Goal: Contribute content: Contribute content

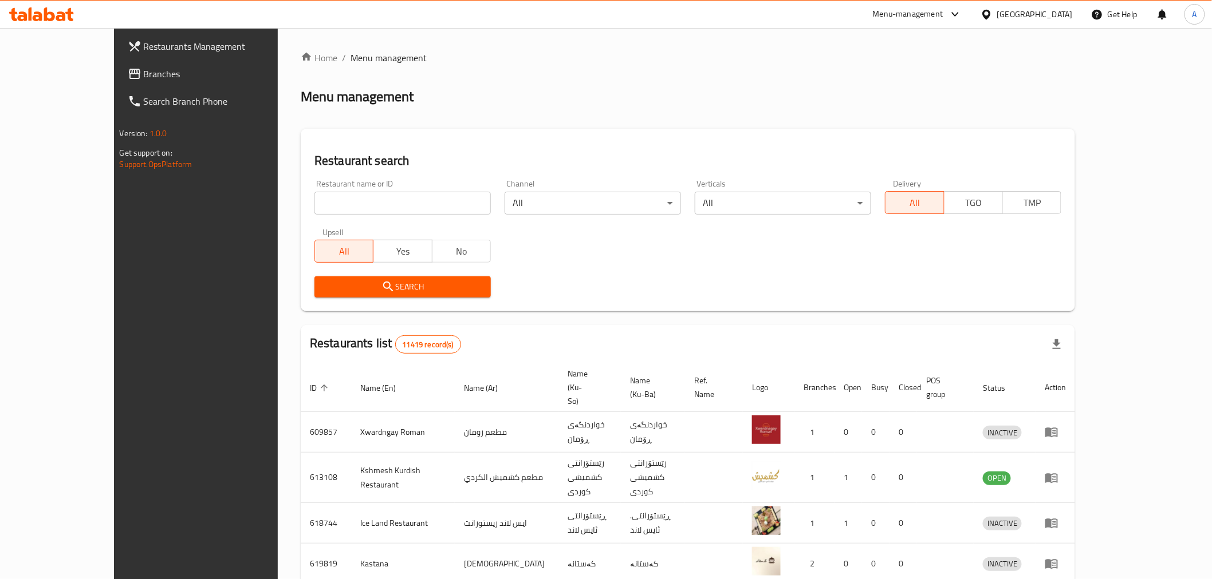
click at [382, 202] on input "search" at bounding box center [402, 203] width 176 height 23
type input "ح"
type input "pasta bo"
click button "Search" at bounding box center [402, 287] width 176 height 21
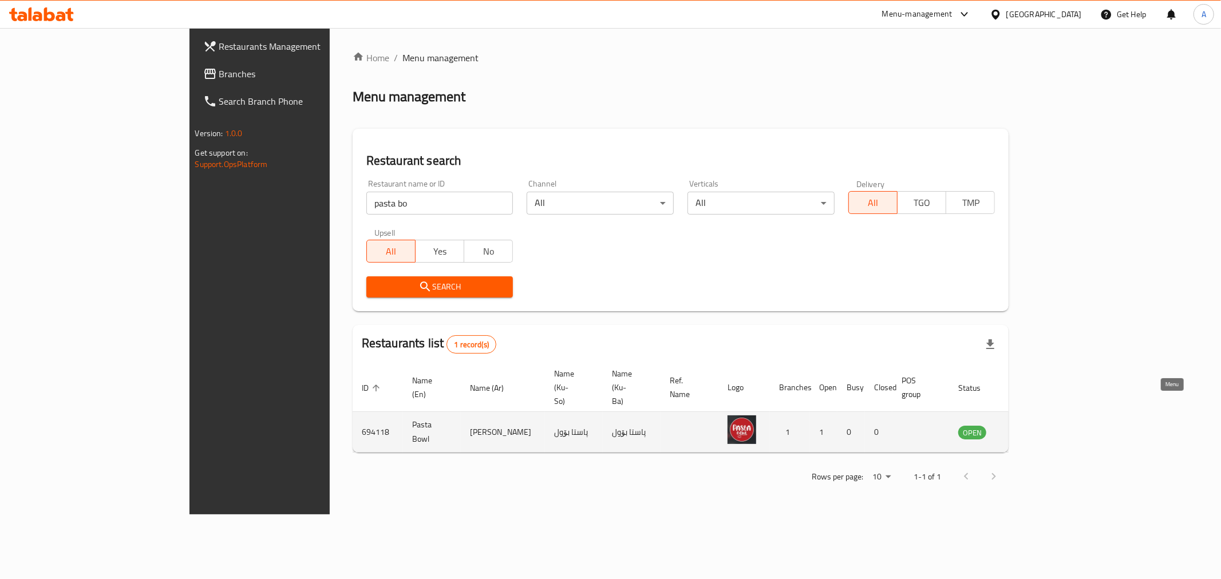
click at [1032, 425] on icon "enhanced table" at bounding box center [1026, 432] width 14 height 14
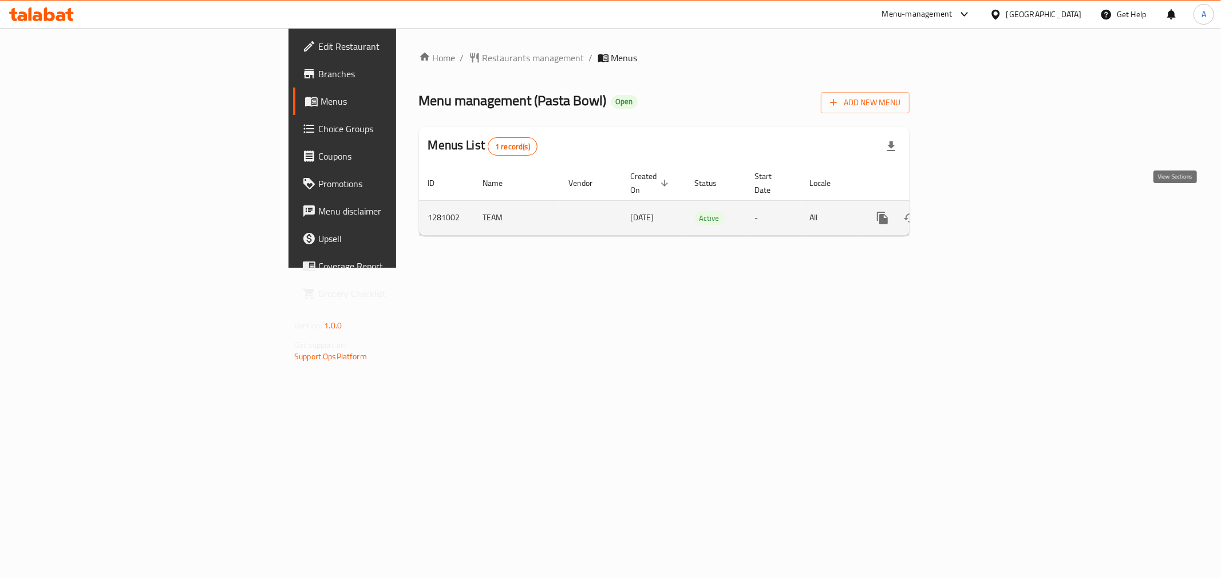
click at [972, 211] on icon "enhanced table" at bounding box center [966, 218] width 14 height 14
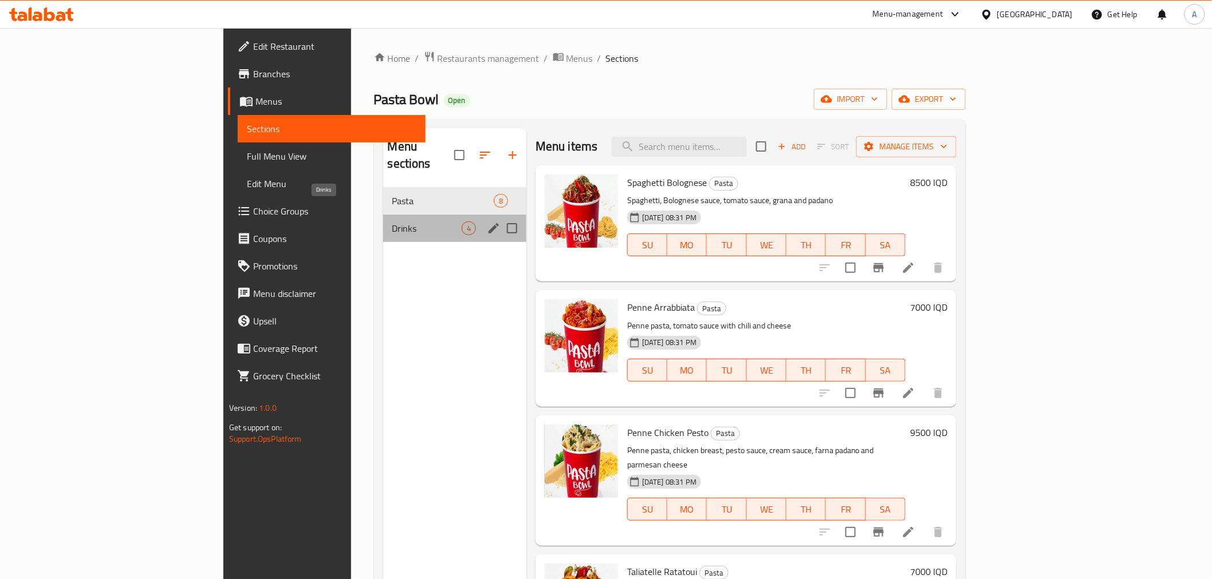
click at [392, 222] on span "Drinks" at bounding box center [426, 229] width 69 height 14
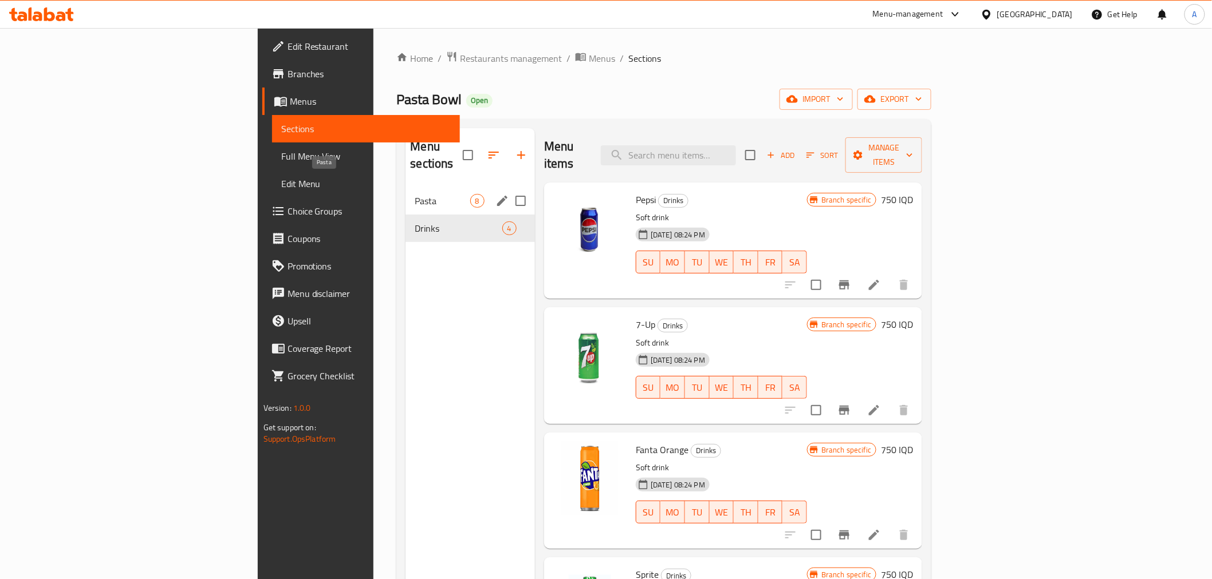
click at [415, 194] on span "Pasta" at bounding box center [442, 201] width 55 height 14
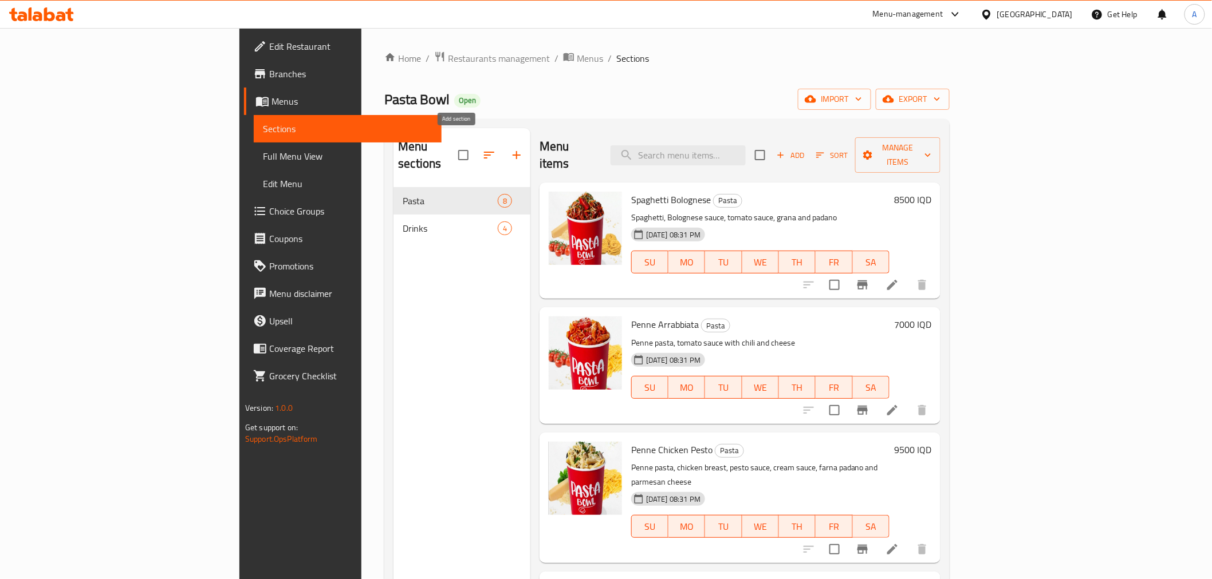
click at [510, 148] on icon "button" at bounding box center [517, 155] width 14 height 14
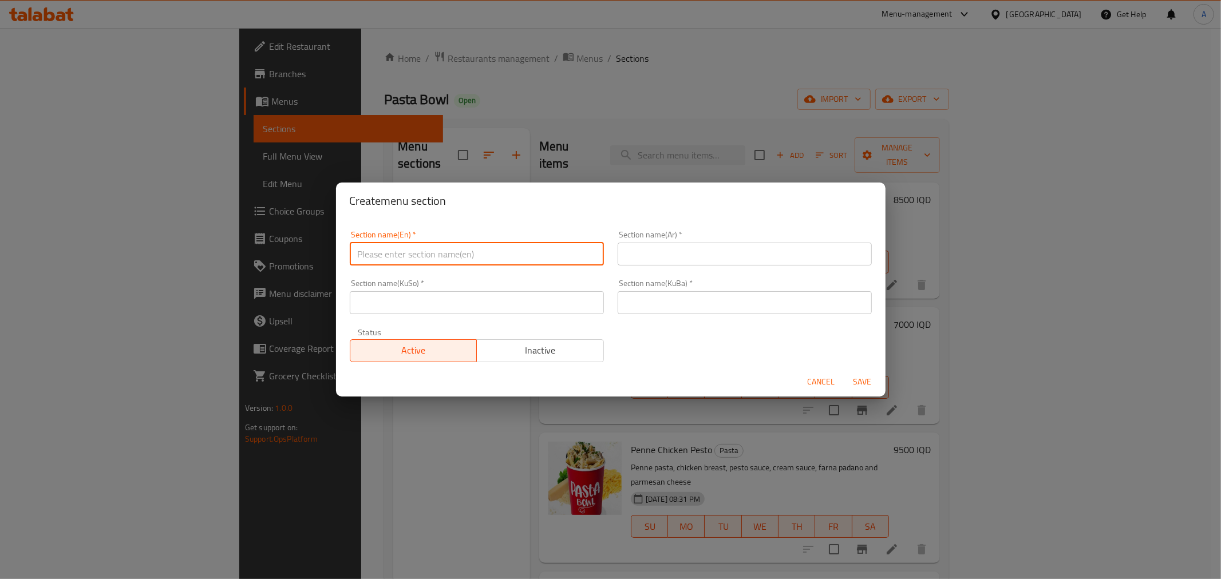
click at [395, 247] on input "text" at bounding box center [477, 254] width 254 height 23
paste input "Lasagna"
type input "Lasagna"
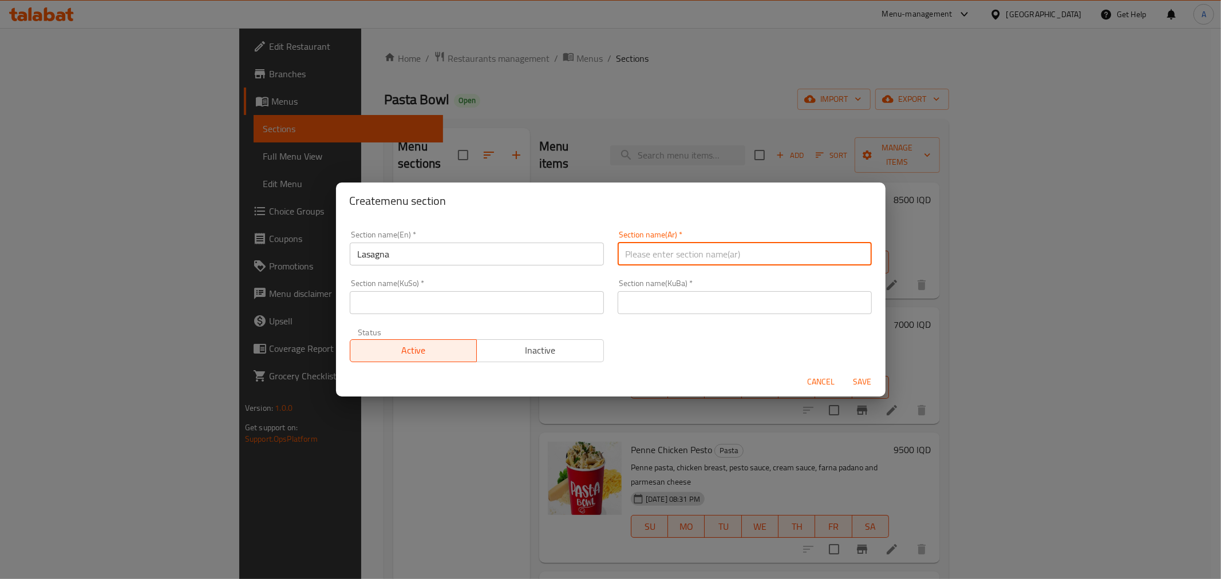
click at [706, 265] on input "text" at bounding box center [745, 254] width 254 height 23
click at [706, 265] on input "لازانيا" at bounding box center [745, 254] width 254 height 23
type input "لازانيا"
click at [673, 299] on input "text" at bounding box center [745, 302] width 254 height 23
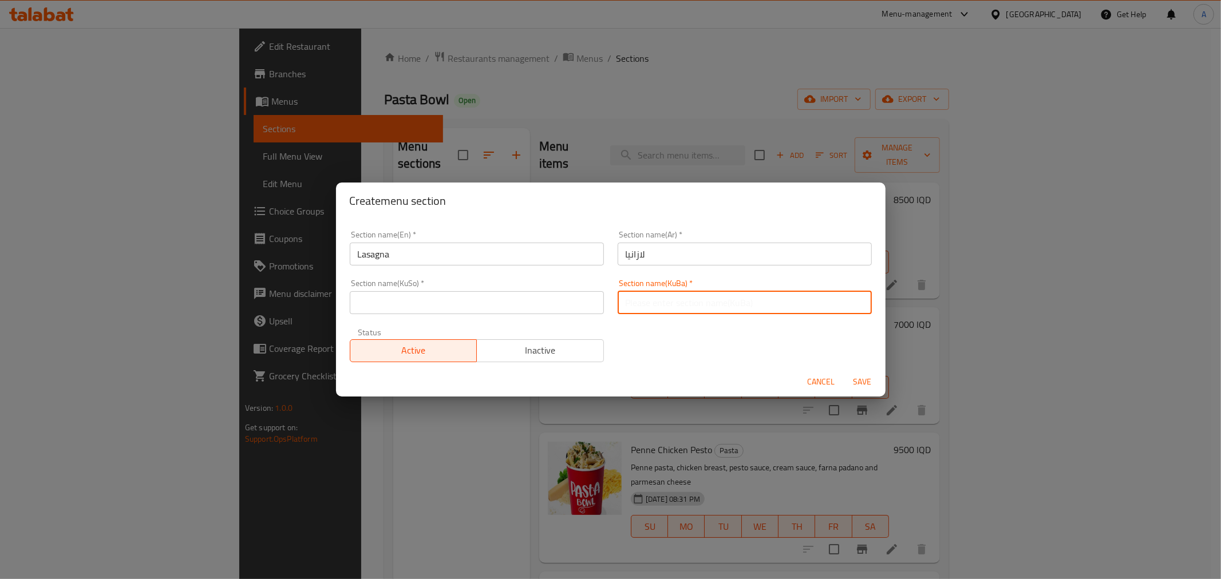
paste input "لازانيا"
type input "لازانيا"
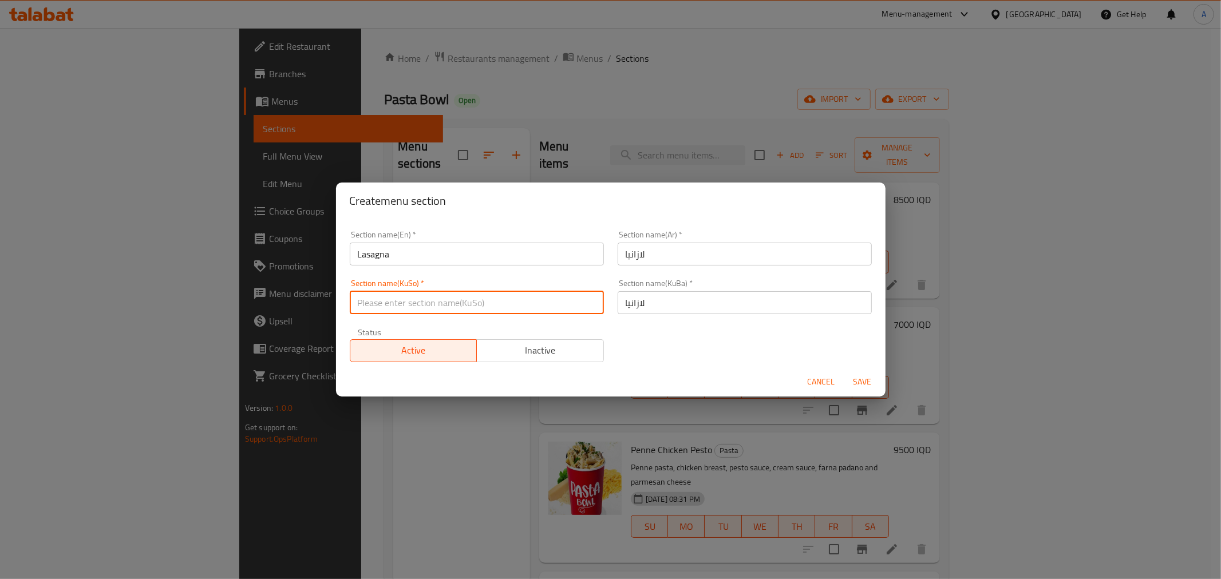
click at [570, 304] on input "text" at bounding box center [477, 302] width 254 height 23
paste input "لازانيا"
type input "لازانيا"
click at [853, 382] on span "Save" at bounding box center [862, 382] width 27 height 14
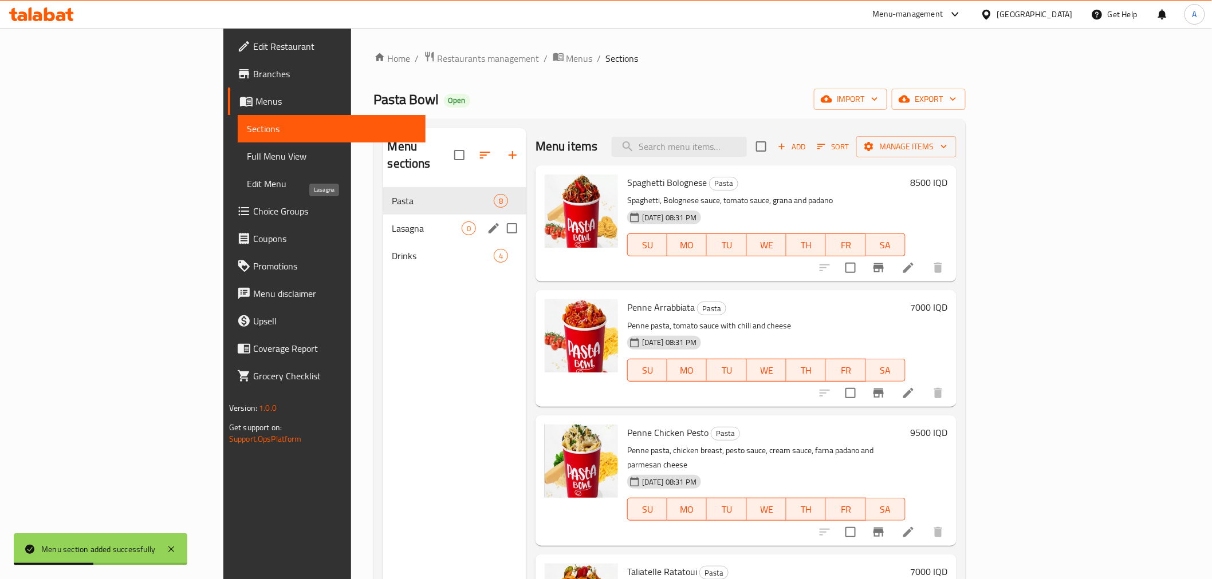
drag, startPoint x: 328, startPoint y: 208, endPoint x: 344, endPoint y: 215, distance: 17.2
click at [392, 222] on span "Lasagna" at bounding box center [426, 229] width 69 height 14
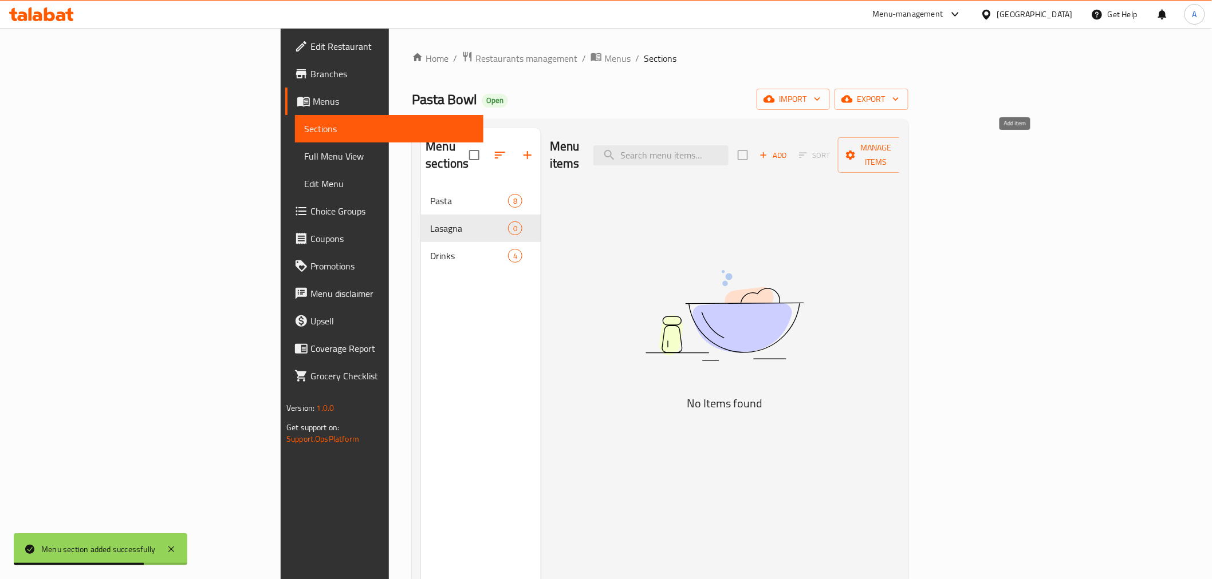
click at [788, 149] on span "Add" at bounding box center [773, 155] width 31 height 13
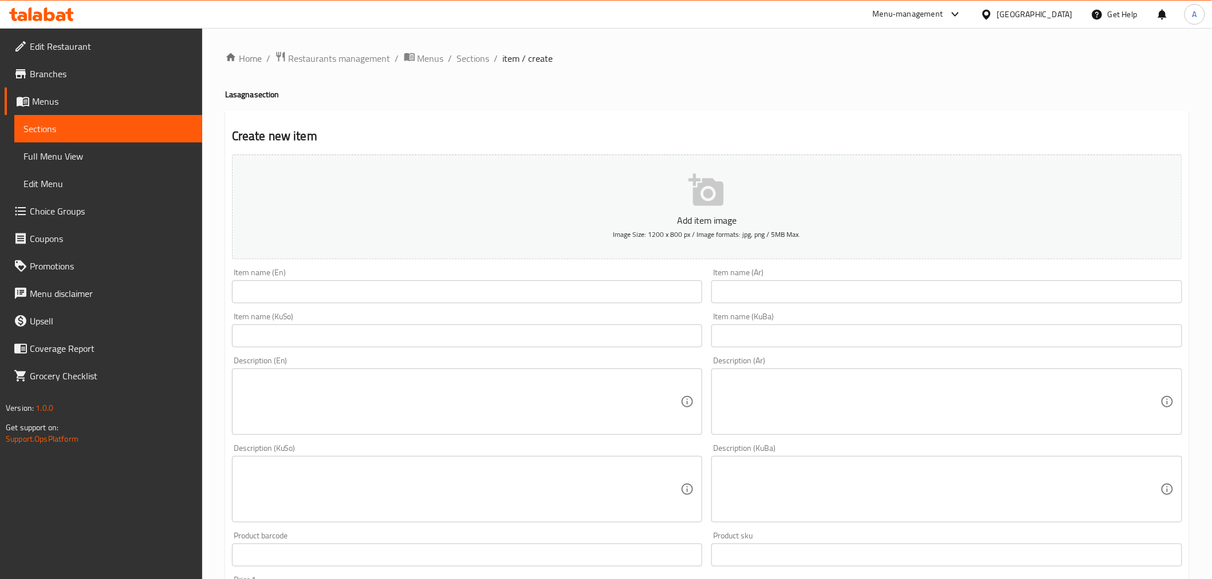
click at [778, 293] on input "text" at bounding box center [946, 292] width 471 height 23
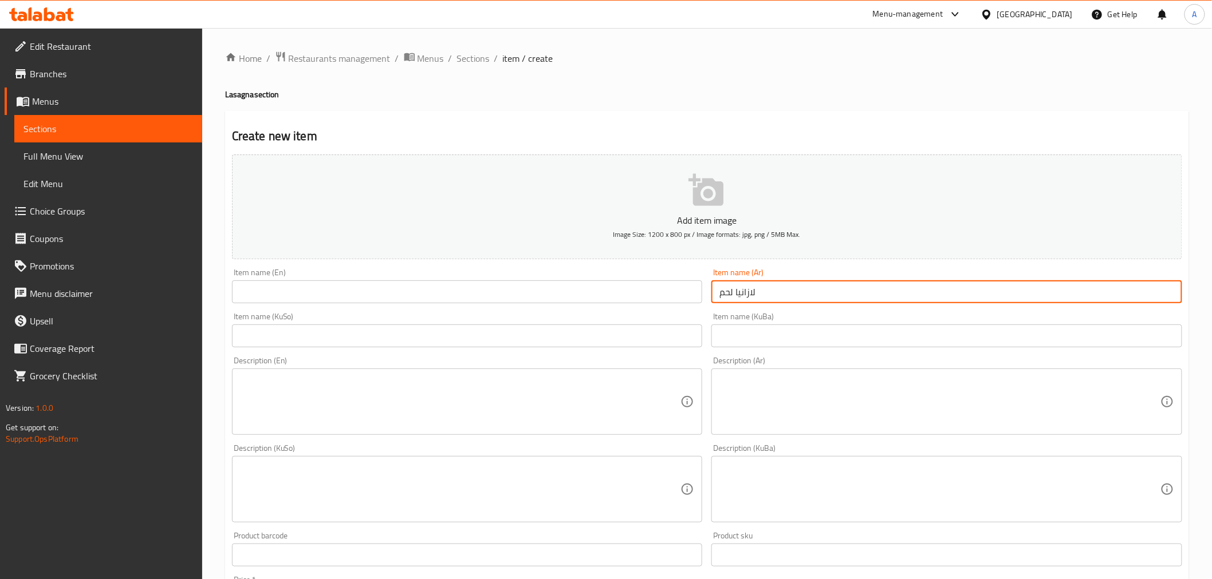
type input "لازانيا لحم"
click at [581, 305] on div "Item name (En) Item name (En)" at bounding box center [467, 286] width 480 height 44
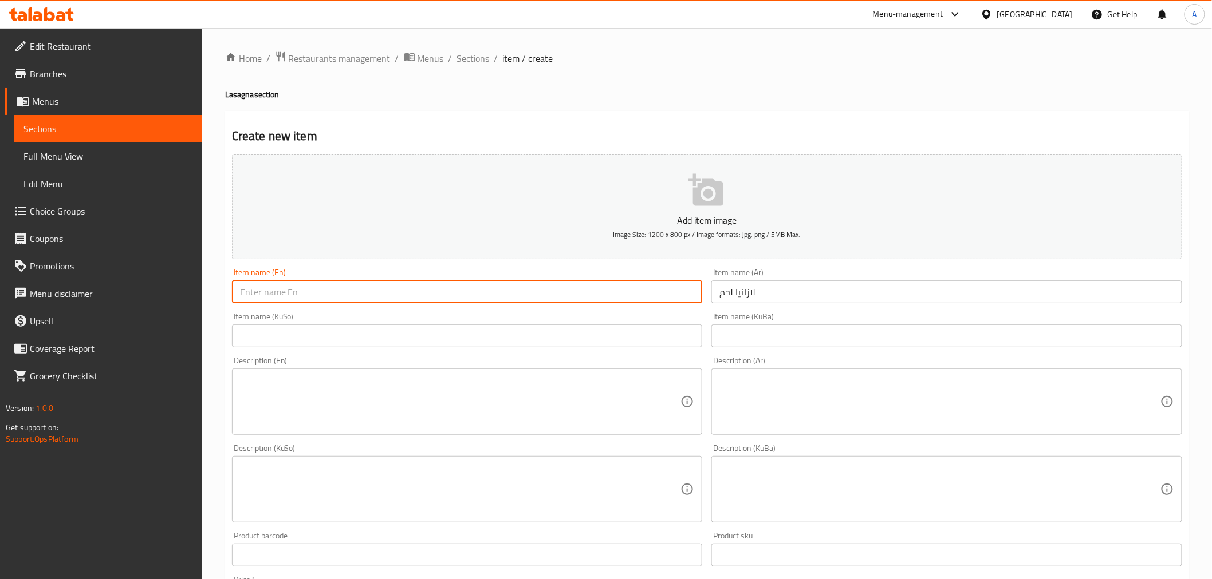
click at [552, 289] on input "text" at bounding box center [467, 292] width 471 height 23
paste input "لازانيا"
click at [306, 284] on input "Meat لازانيا" at bounding box center [467, 292] width 471 height 23
click at [281, 292] on input "Meat لازانيا" at bounding box center [467, 292] width 471 height 23
click at [262, 290] on input "Meat لازانيا" at bounding box center [467, 292] width 471 height 23
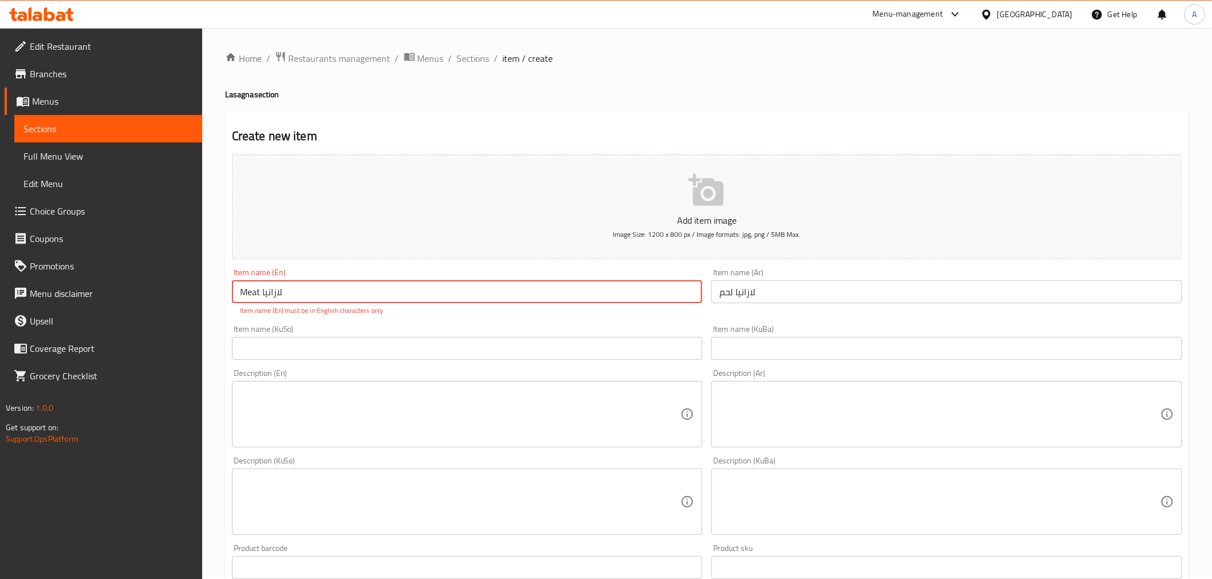
click at [262, 290] on input "Meat لازانيا" at bounding box center [467, 292] width 471 height 23
paste input "Lasagna"
type input "Meat Lasagna"
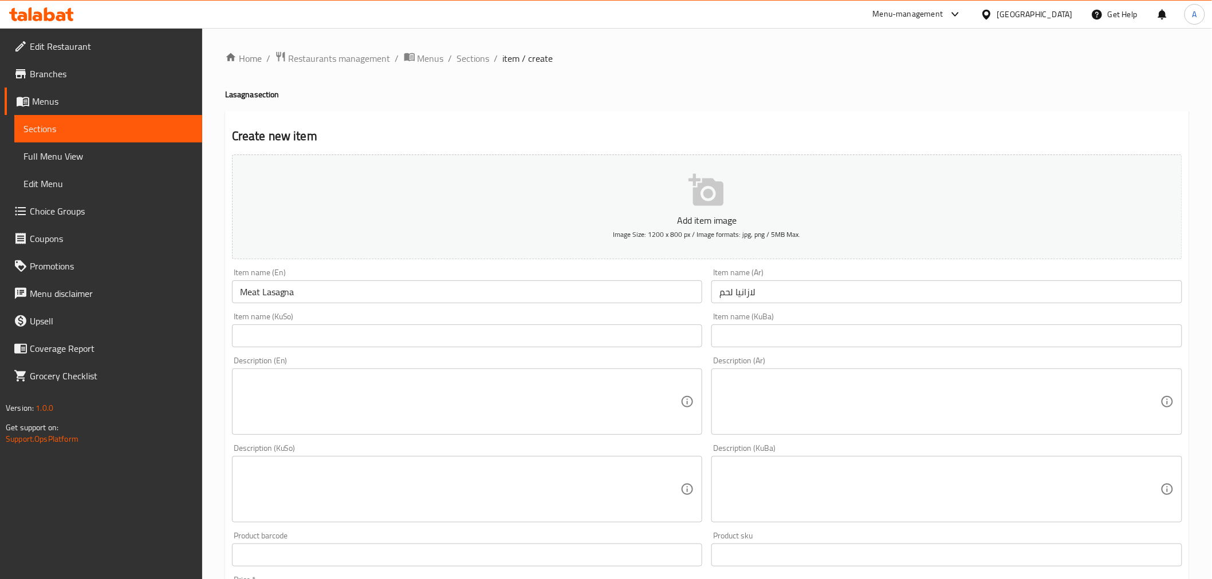
click at [403, 318] on div "Add item image Image Size: 1200 x 800 px / Image formats: jpg, png / 5MB Max. I…" at bounding box center [706, 462] width 959 height 625
click at [275, 289] on input "Meat Lasagna" at bounding box center [467, 292] width 471 height 23
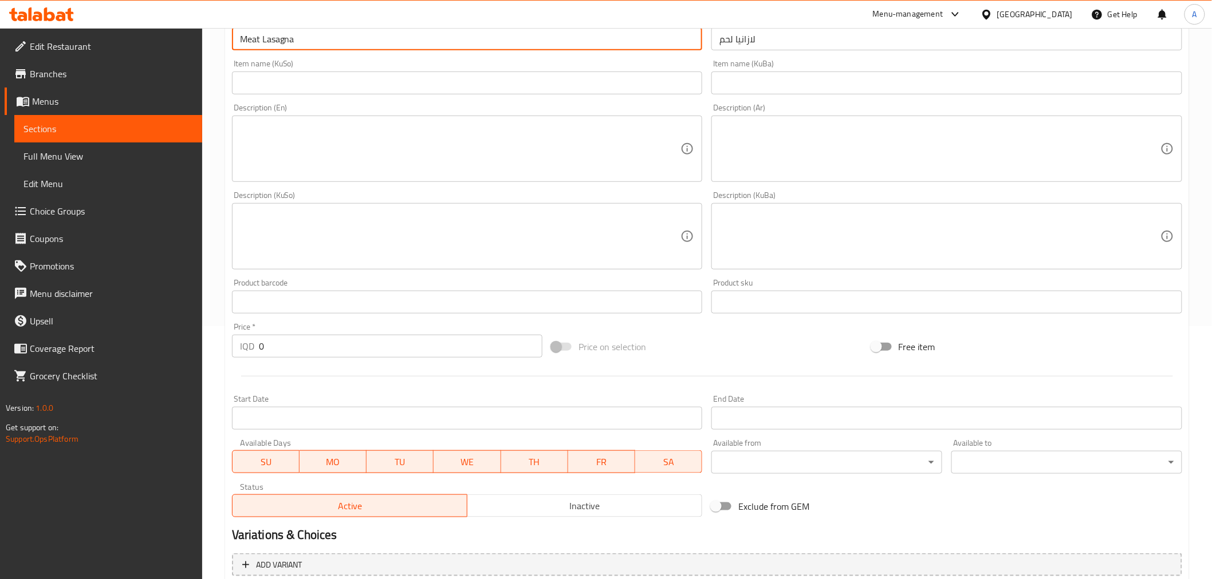
scroll to position [254, 0]
click at [261, 348] on input "0" at bounding box center [400, 345] width 283 height 23
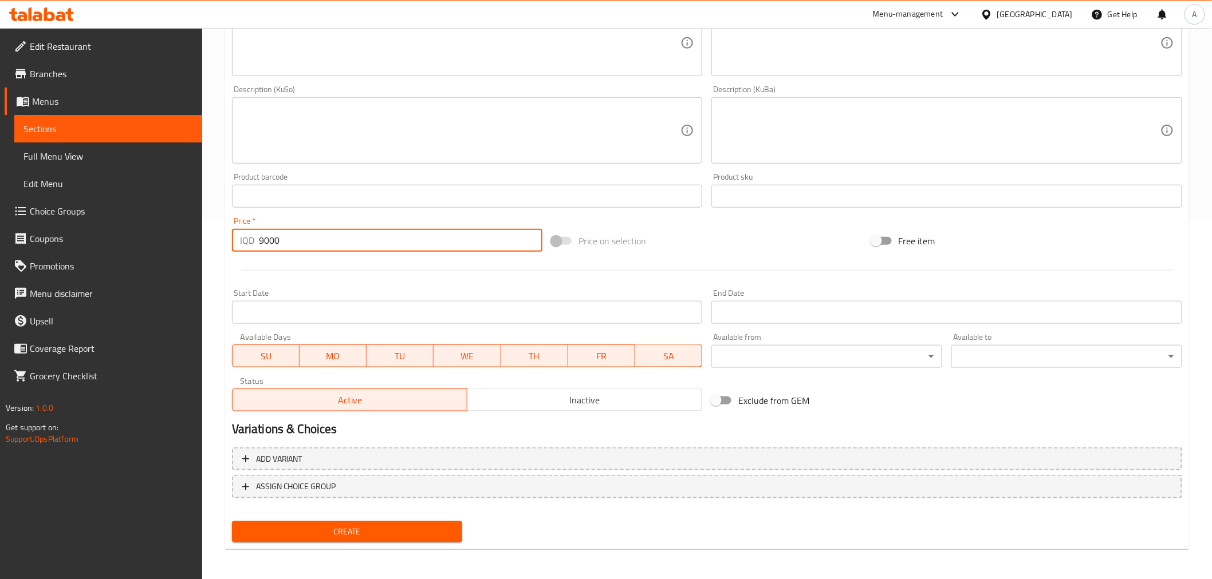
type input "9000"
click at [307, 528] on span "Create" at bounding box center [347, 532] width 212 height 14
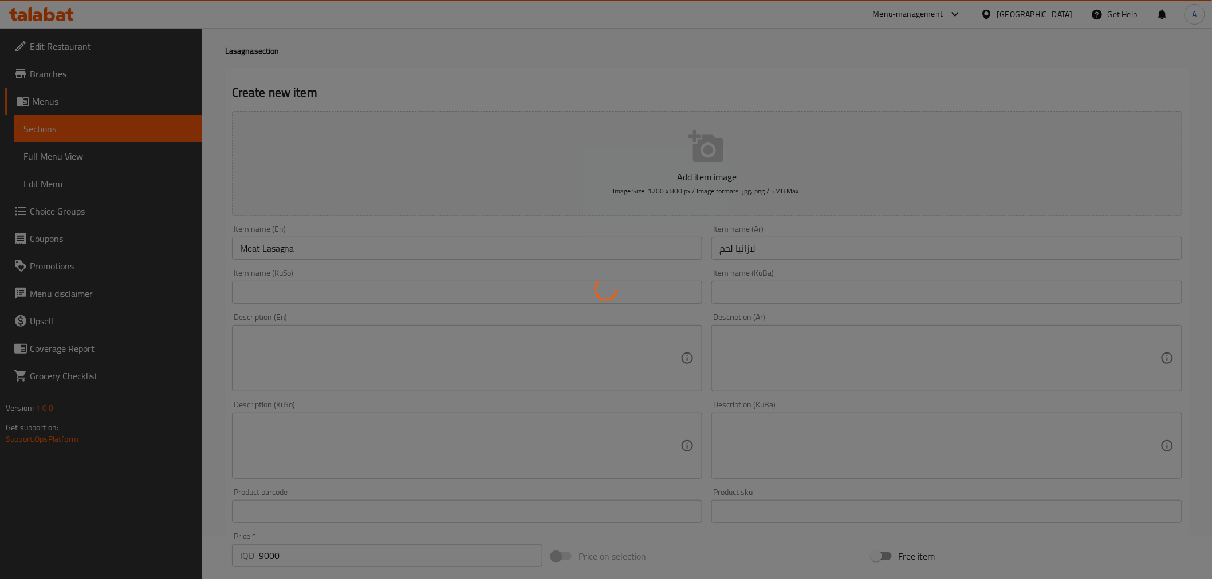
scroll to position [0, 0]
type input "0"
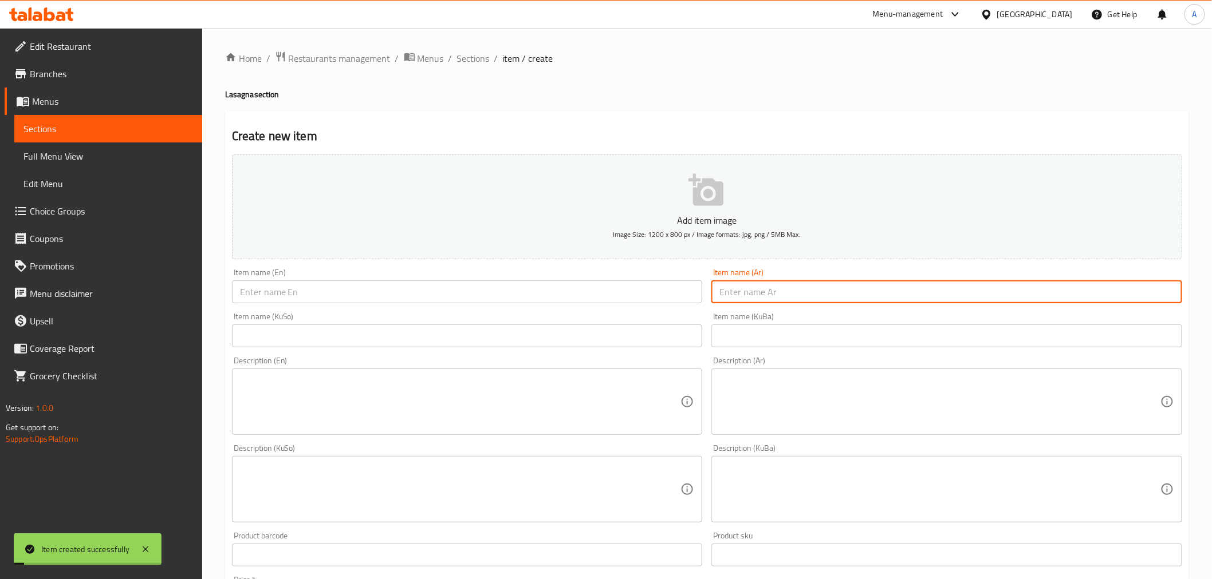
click at [725, 295] on input "text" at bounding box center [946, 292] width 471 height 23
type input "g"
click at [720, 295] on input "لازانيا لحم" at bounding box center [946, 292] width 471 height 23
click at [725, 290] on input "لازانيا لحم" at bounding box center [946, 292] width 471 height 23
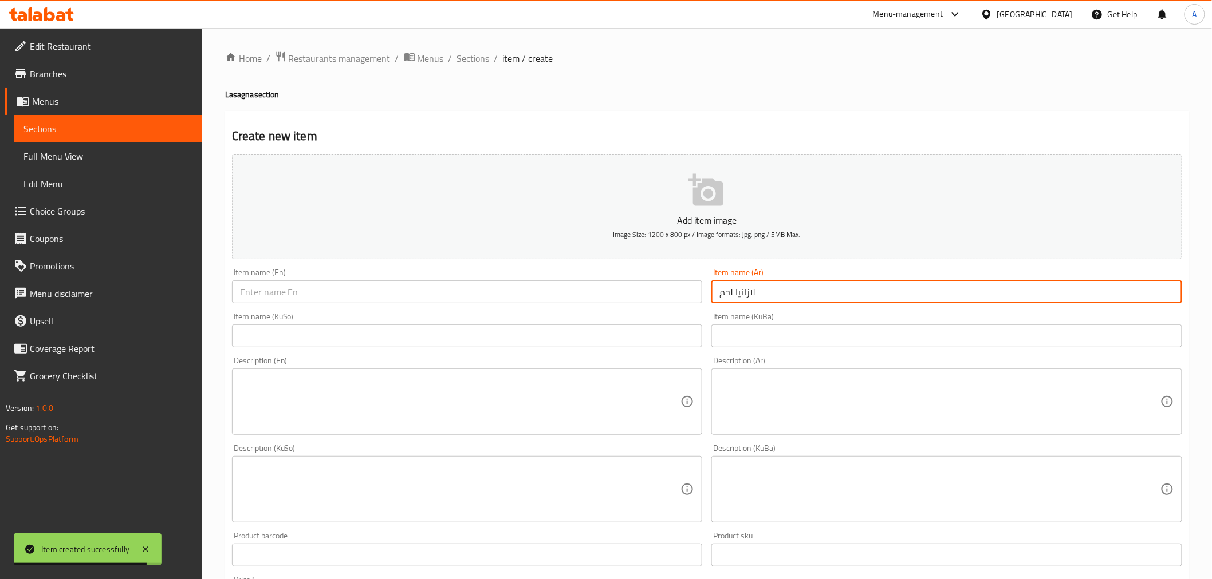
click at [725, 290] on input "لازانيا لحم" at bounding box center [946, 292] width 471 height 23
type input "لازانيا دجاج"
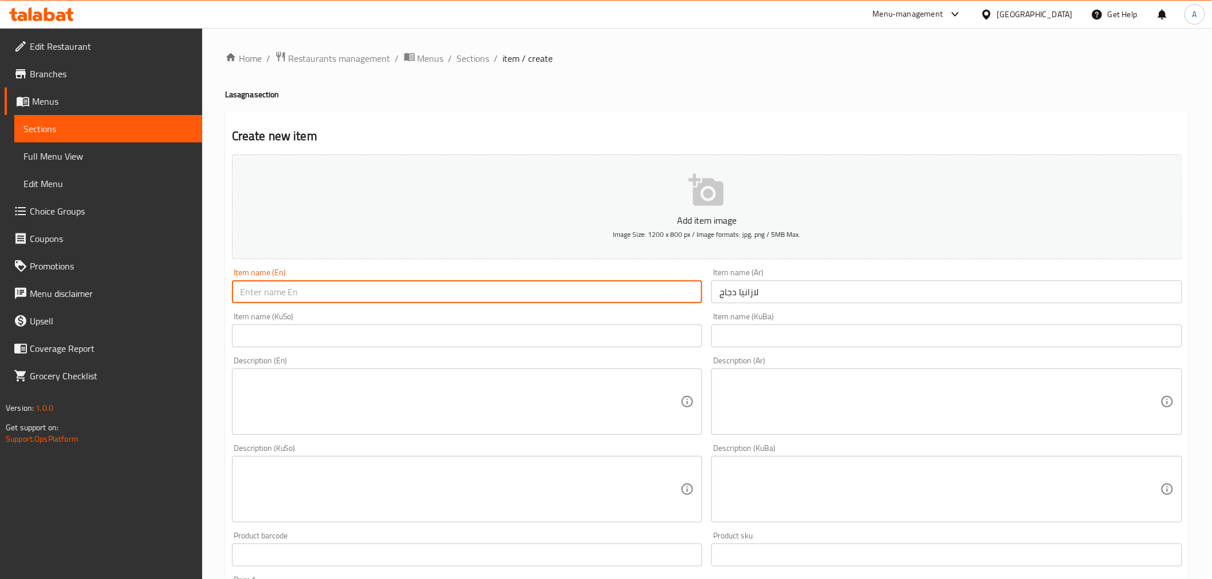
click at [519, 295] on input "text" at bounding box center [467, 292] width 471 height 23
paste input "Lasagna"
type input "Chicken Lasagna"
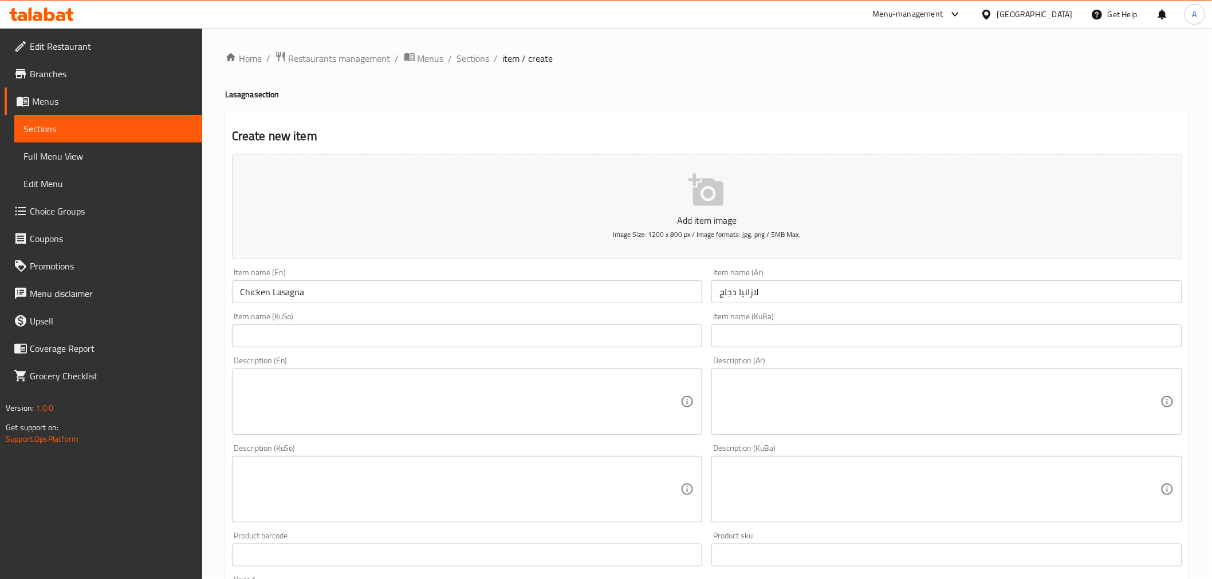
click at [214, 447] on div "Home / Restaurants management / Menus / Sections / item / create Lasagna sectio…" at bounding box center [706, 484] width 1009 height 913
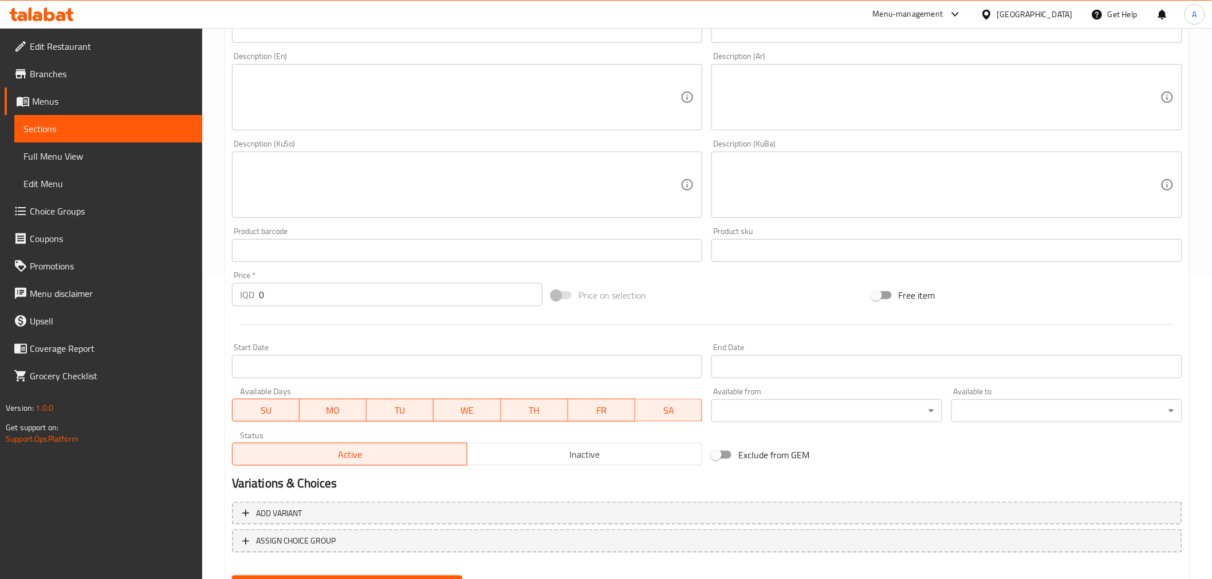
scroll to position [318, 0]
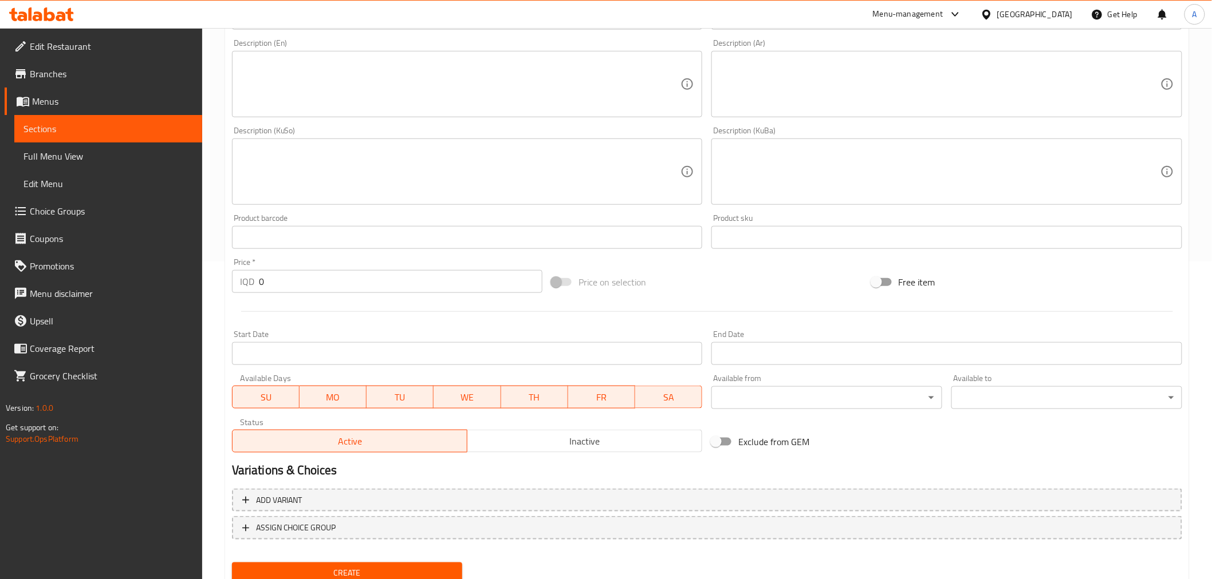
click at [293, 293] on div "Price   * IQD 0 Price *" at bounding box center [387, 276] width 320 height 44
click at [291, 283] on input "0" at bounding box center [400, 281] width 283 height 23
click at [290, 273] on input "0" at bounding box center [400, 281] width 283 height 23
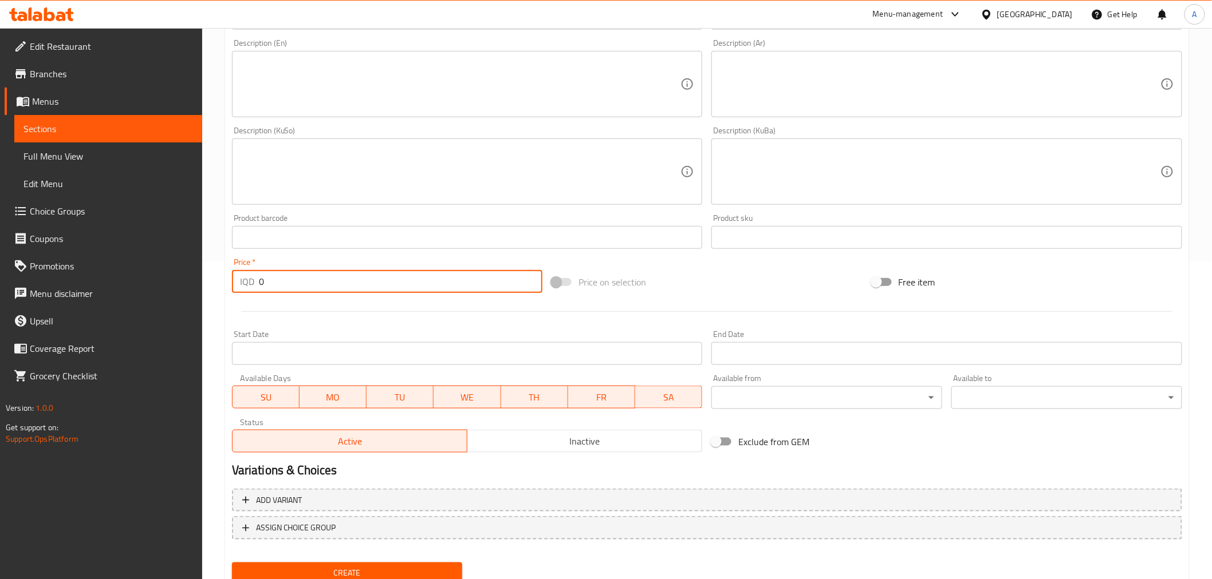
click at [290, 273] on input "0" at bounding box center [400, 281] width 283 height 23
type input "8000"
click at [324, 575] on span "Create" at bounding box center [347, 573] width 212 height 14
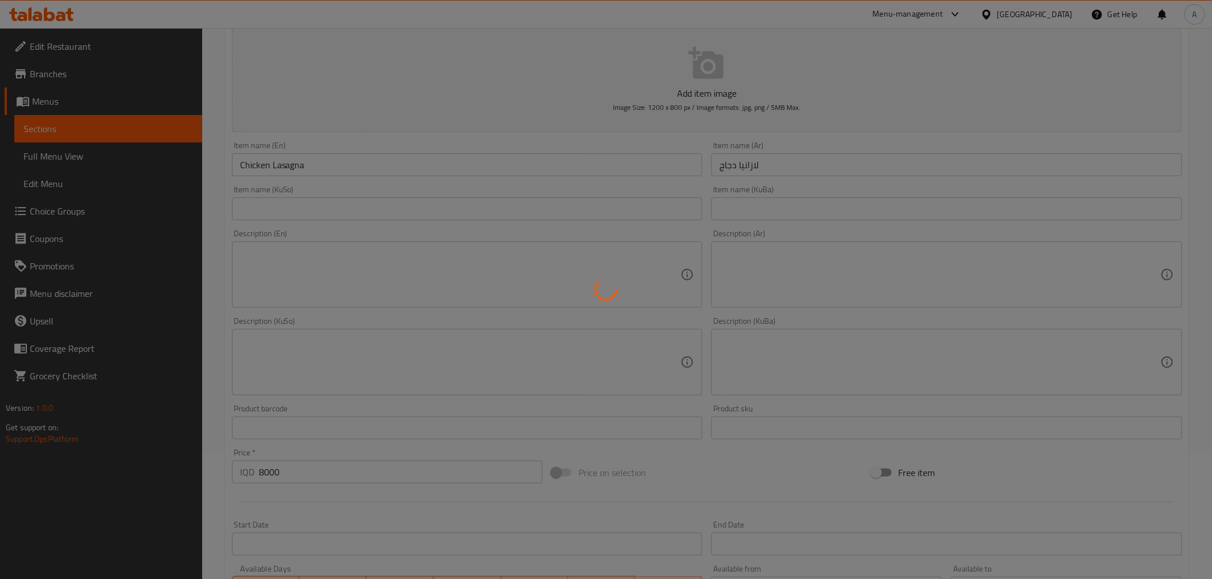
scroll to position [0, 0]
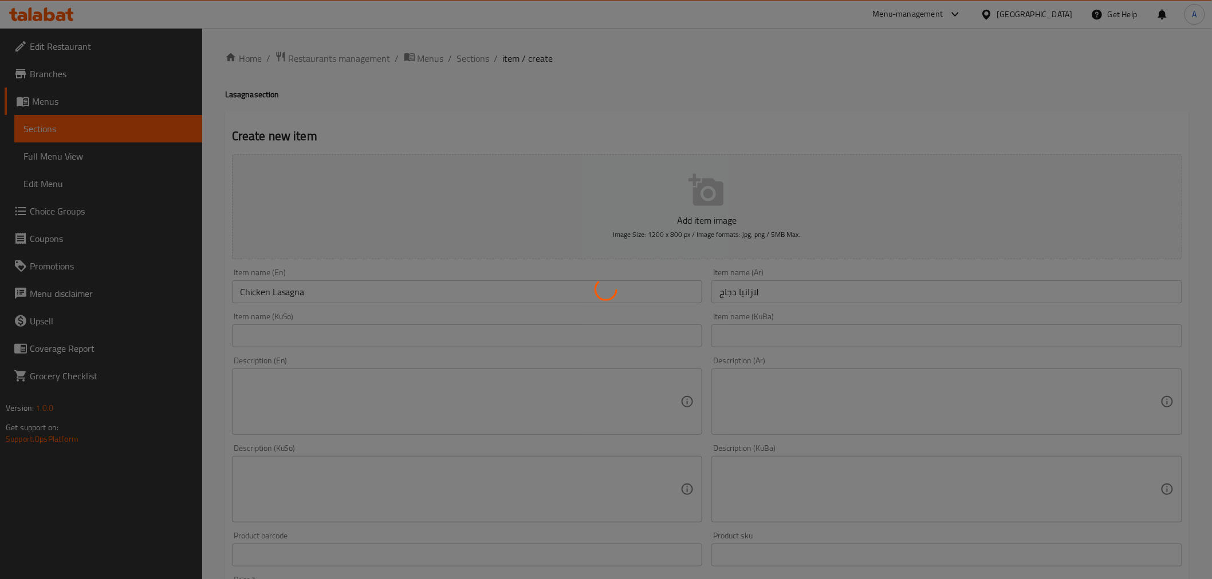
type input "0"
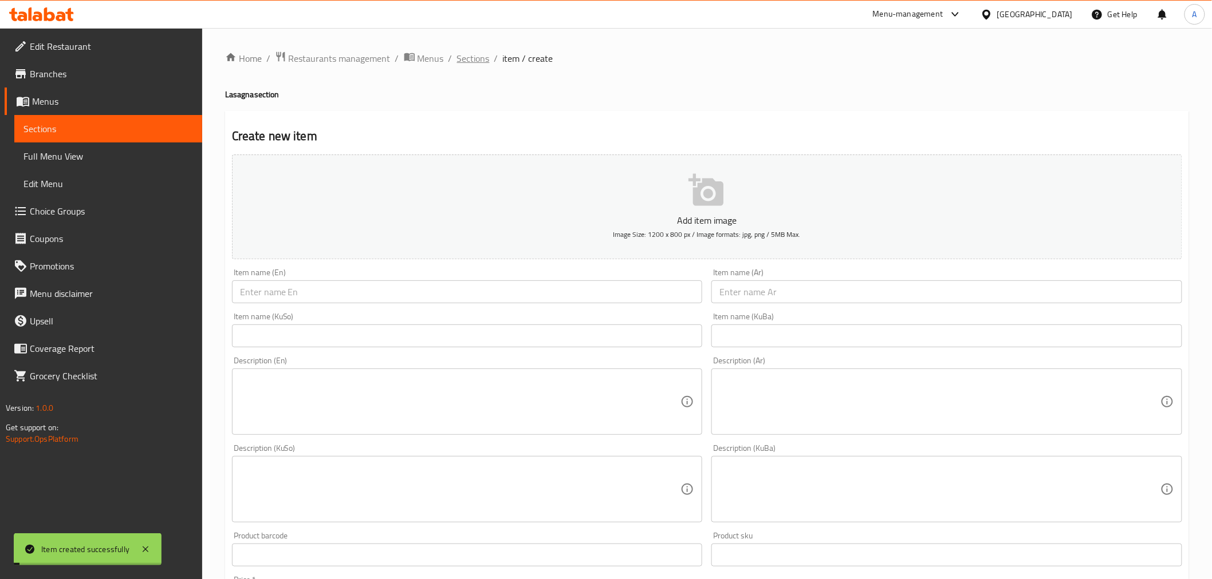
click at [475, 58] on span "Sections" at bounding box center [473, 59] width 33 height 14
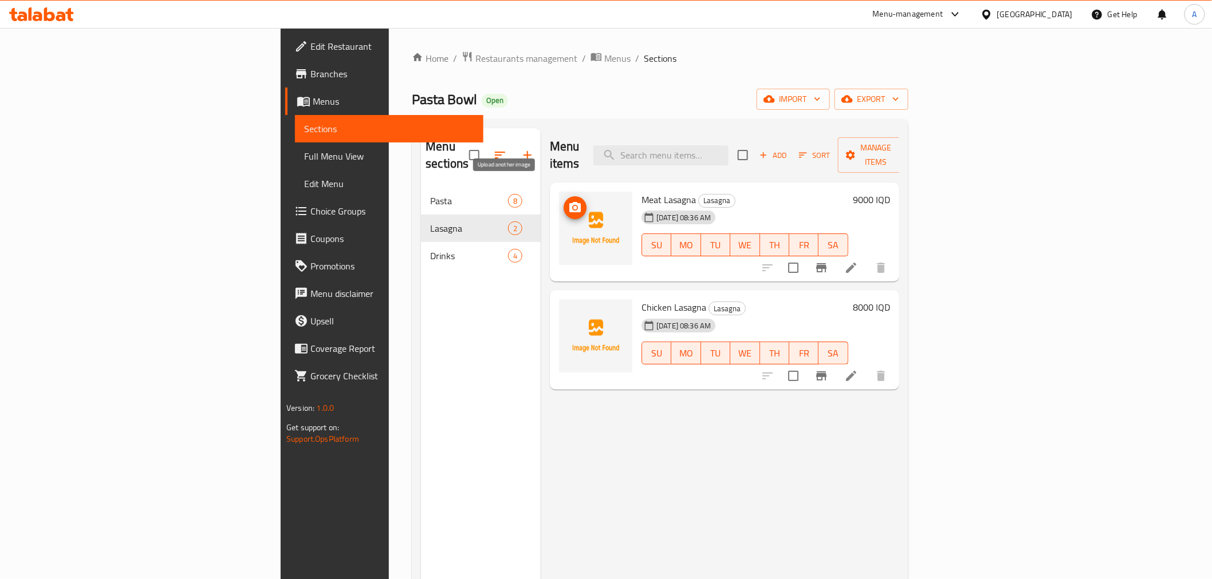
click at [569, 202] on icon "upload picture" at bounding box center [574, 207] width 11 height 10
click at [569, 310] on icon "upload picture" at bounding box center [574, 315] width 11 height 10
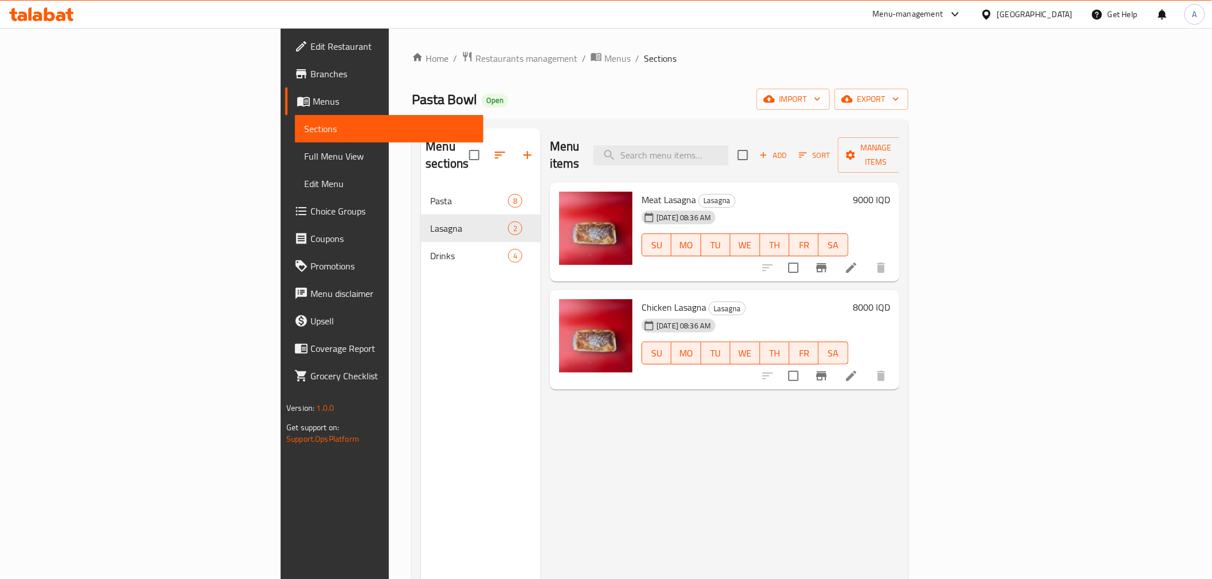
click at [421, 353] on div "Menu sections Pasta 8 Lasagna 2 Drinks 4" at bounding box center [481, 417] width 120 height 579
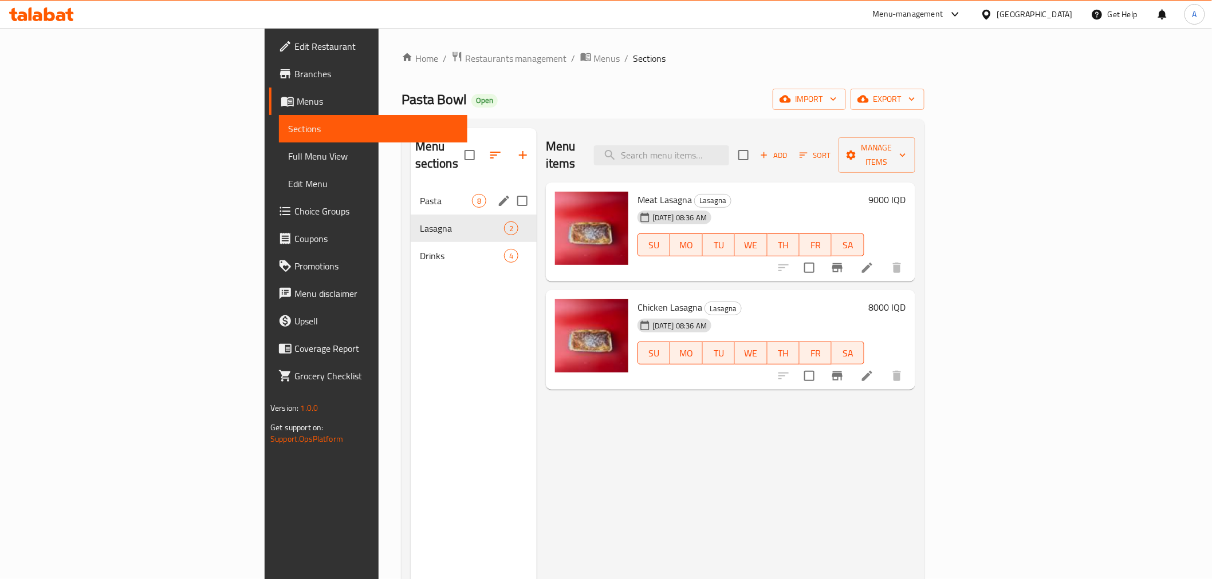
click at [411, 187] on div "Pasta 8" at bounding box center [474, 200] width 126 height 27
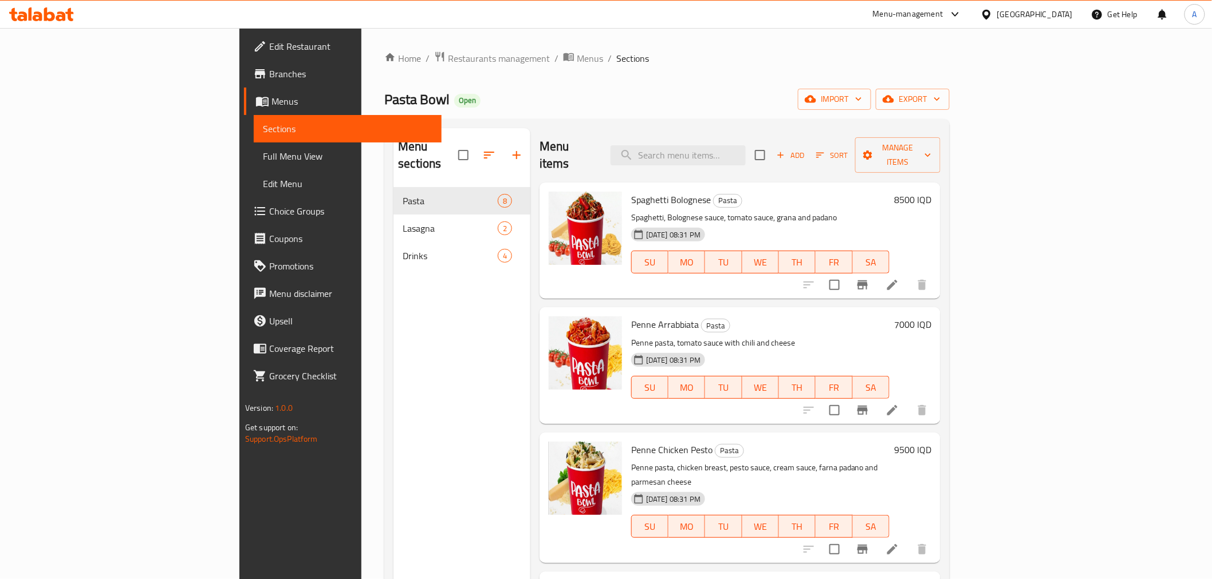
click at [806, 149] on span "Add" at bounding box center [790, 155] width 31 height 13
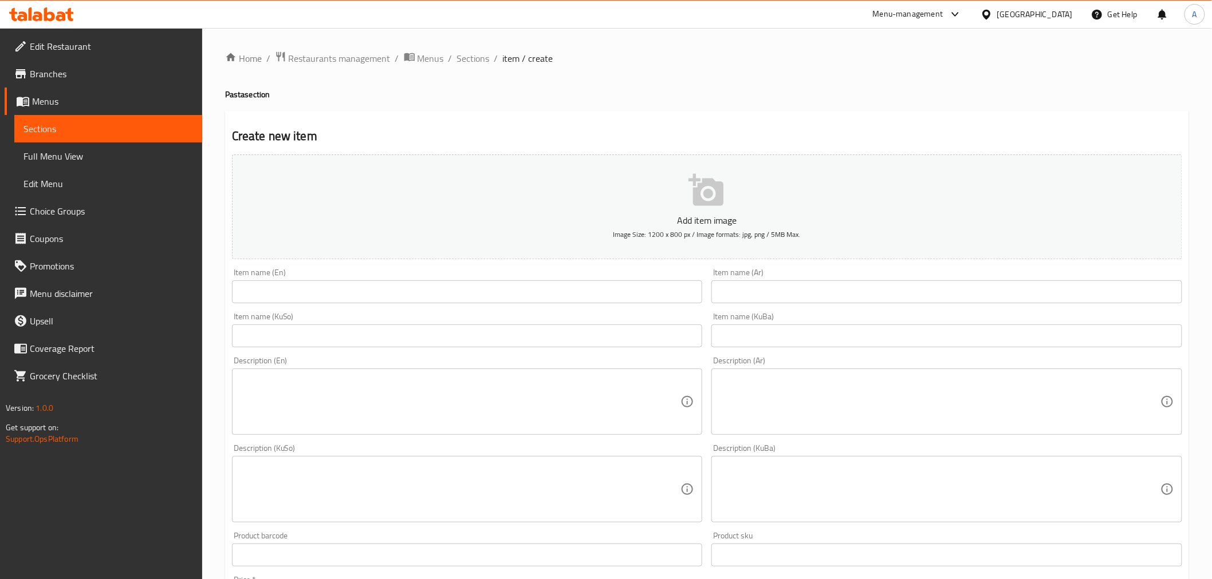
click at [793, 295] on input "text" at bounding box center [946, 292] width 471 height 23
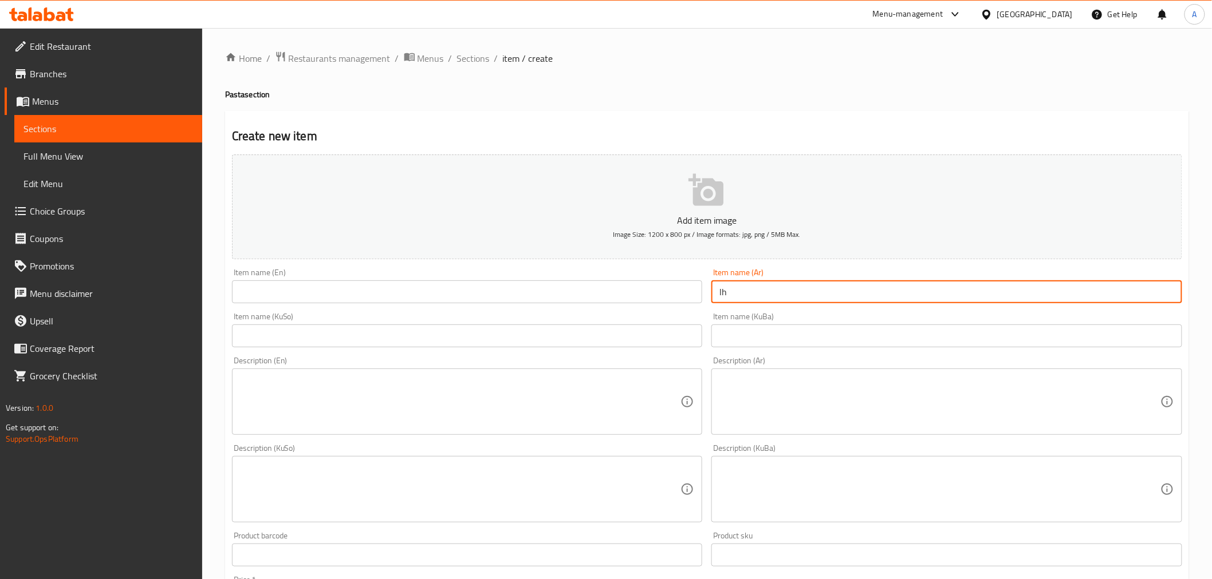
type input "l"
type input "ماك اند جيز"
click at [398, 295] on input "text" at bounding box center [467, 292] width 471 height 23
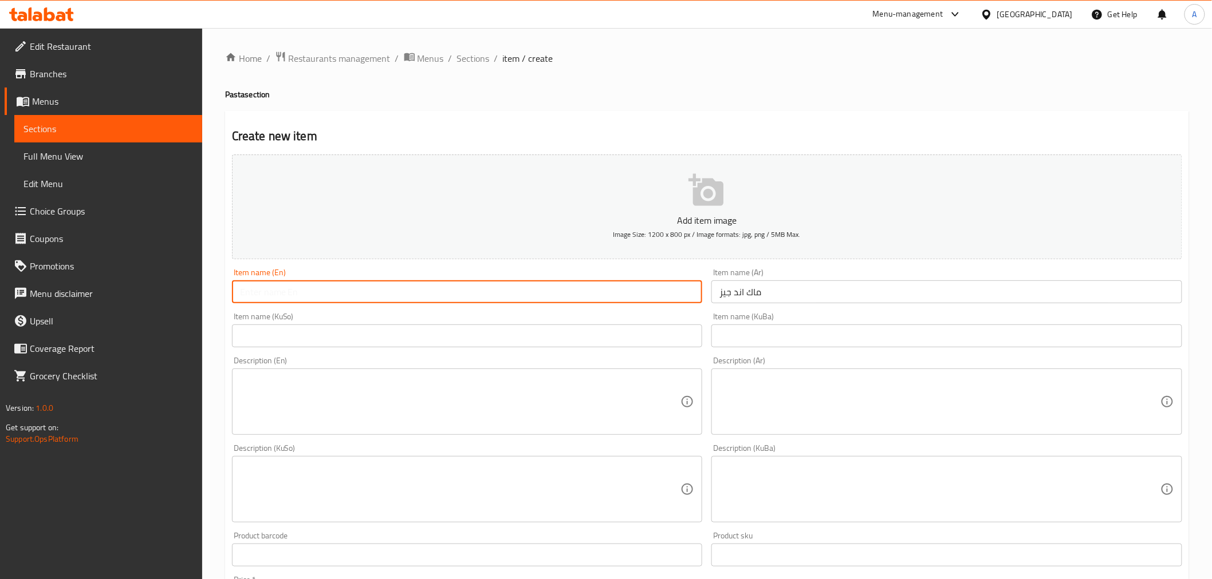
paste input "Macaroni and cheese"
drag, startPoint x: 259, startPoint y: 296, endPoint x: 275, endPoint y: 294, distance: 16.1
click at [275, 294] on input "Macaroni and cheese" at bounding box center [467, 292] width 471 height 23
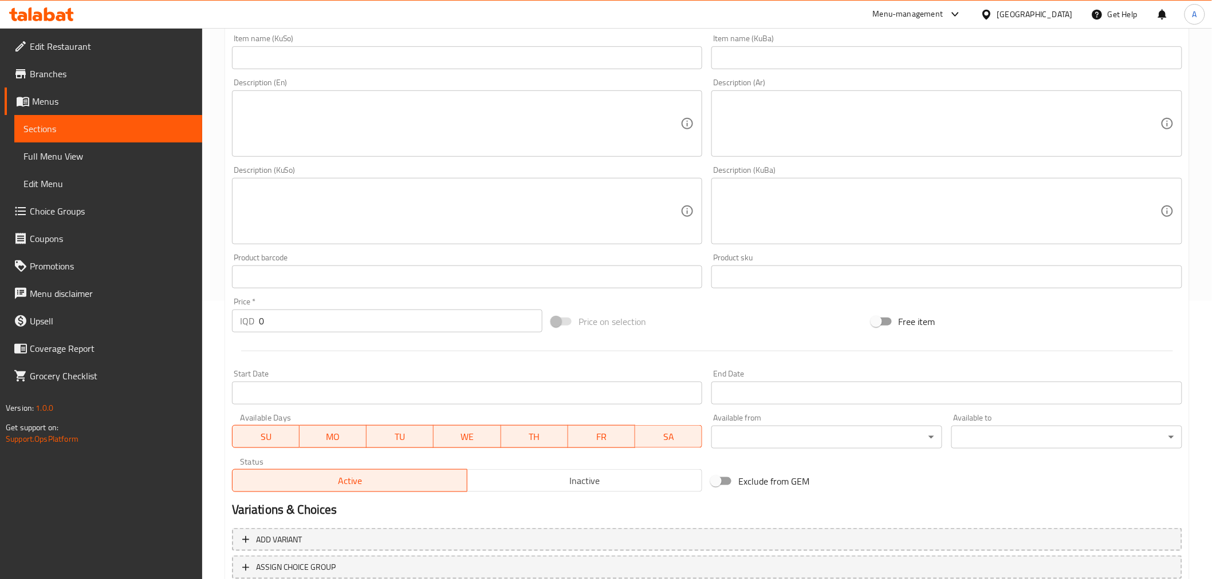
scroll to position [318, 0]
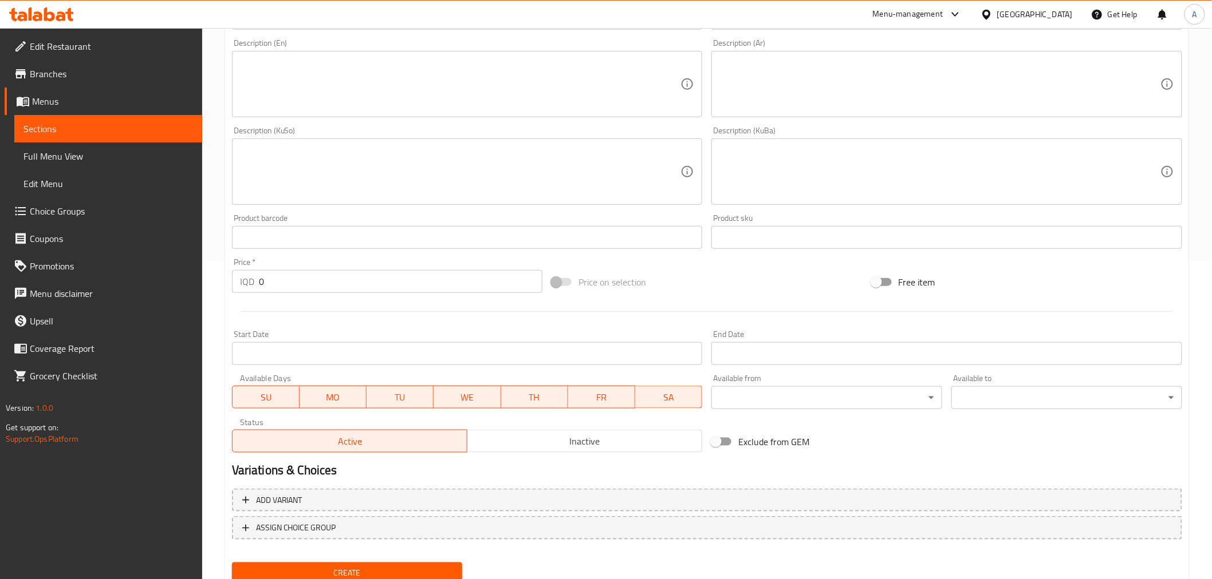
type input "Mac and cheese"
click at [322, 289] on input "0" at bounding box center [400, 281] width 283 height 23
type input "10000"
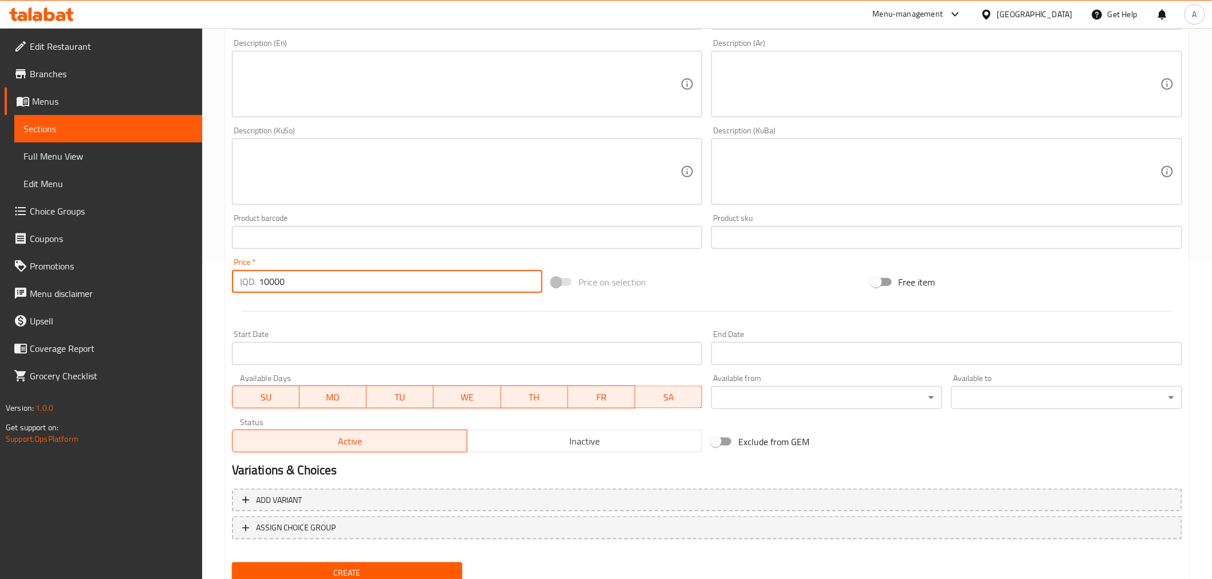
click at [338, 566] on span "Create" at bounding box center [347, 573] width 212 height 14
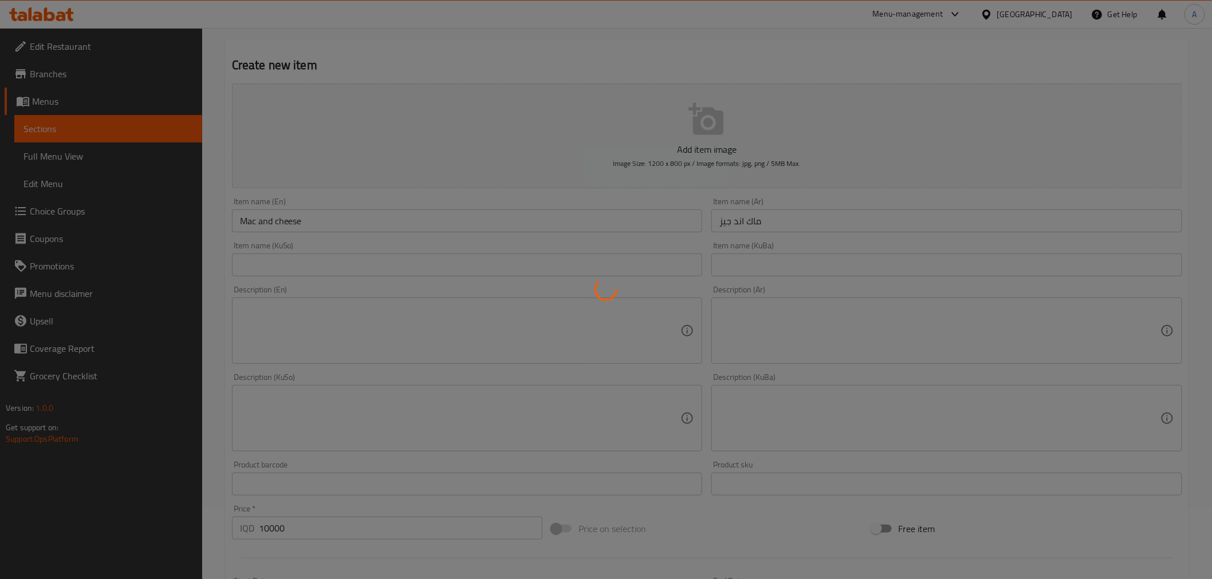
scroll to position [0, 0]
type input "0"
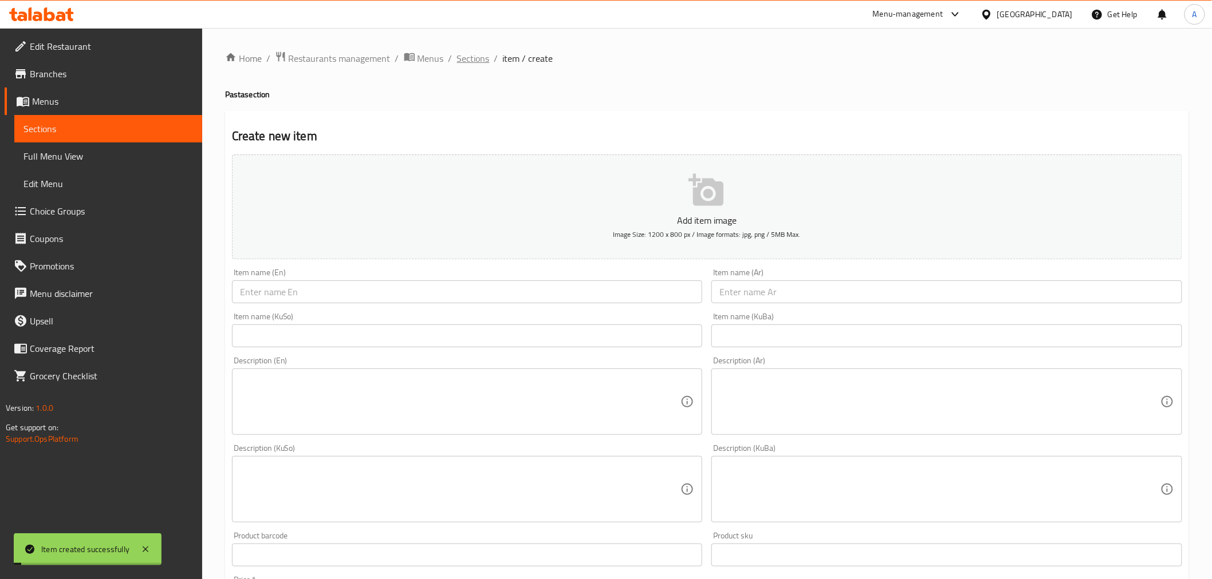
click at [474, 53] on span "Sections" at bounding box center [473, 59] width 33 height 14
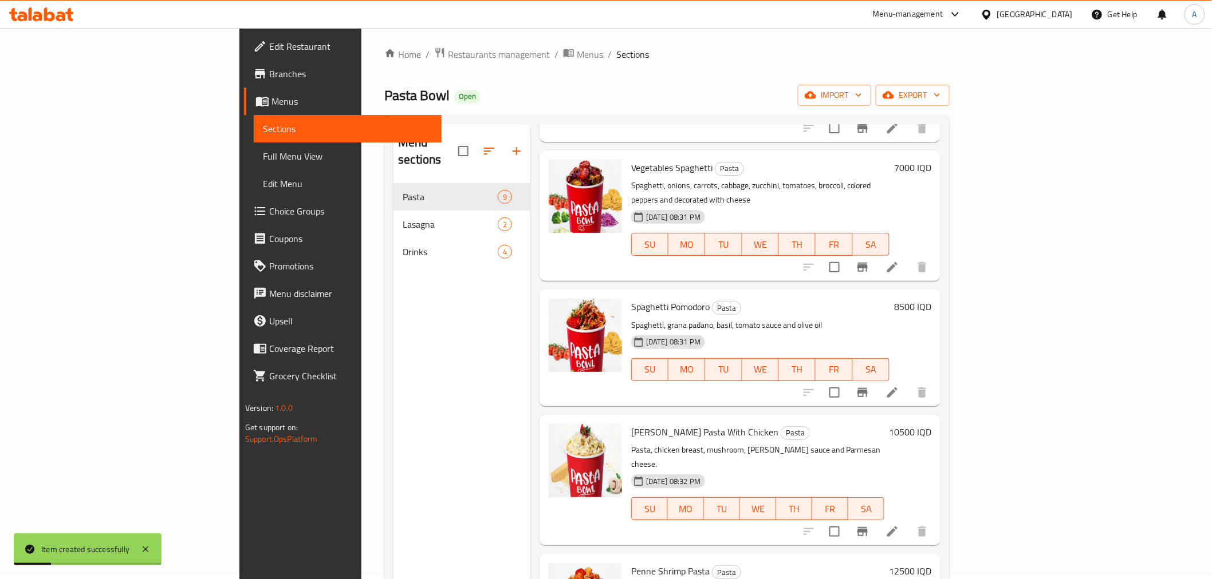
scroll to position [160, 0]
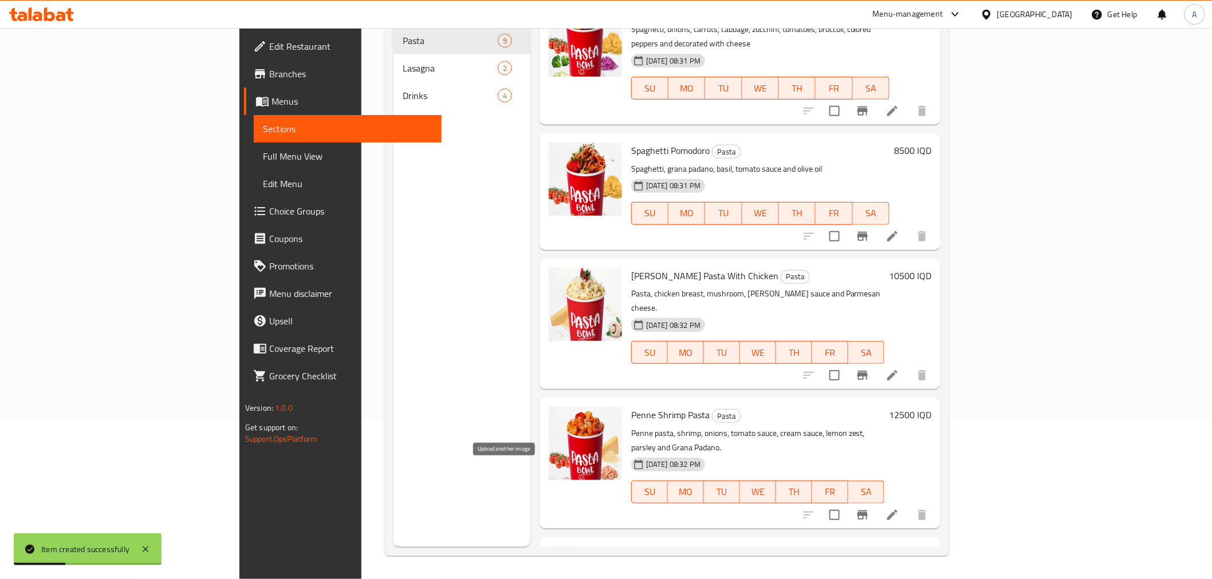
click at [558, 556] on icon "upload picture" at bounding box center [565, 563] width 14 height 14
